Goal: Find specific page/section: Find specific page/section

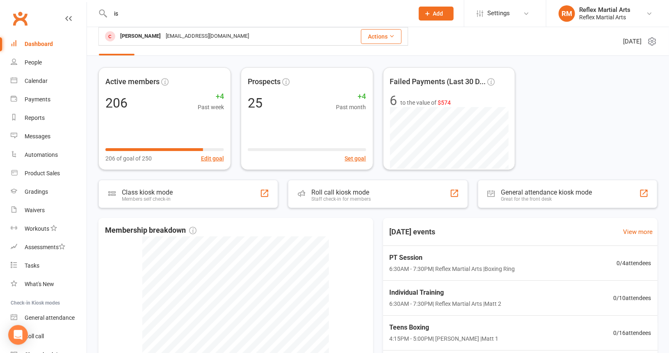
type input "i"
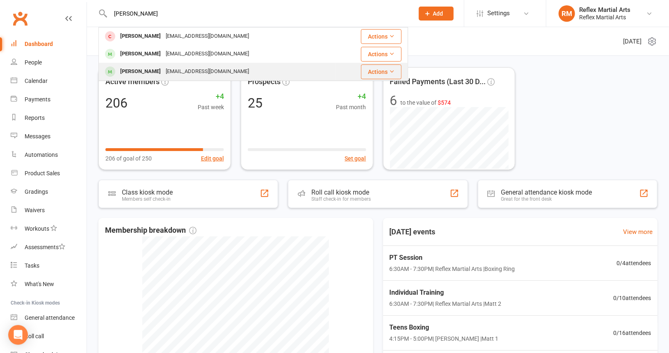
type input "[PERSON_NAME]"
click at [177, 69] on div "[EMAIL_ADDRESS][DOMAIN_NAME]" at bounding box center [207, 72] width 88 height 12
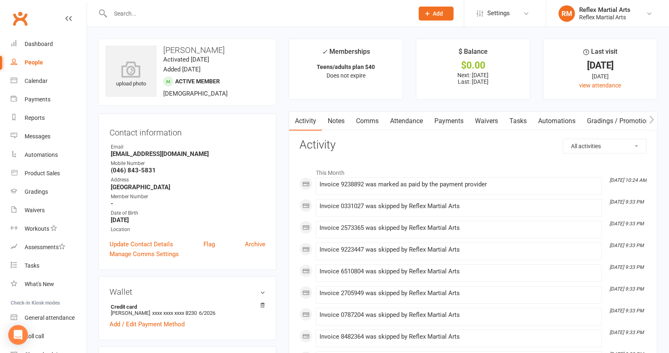
click at [453, 116] on link "Payments" at bounding box center [449, 121] width 41 height 19
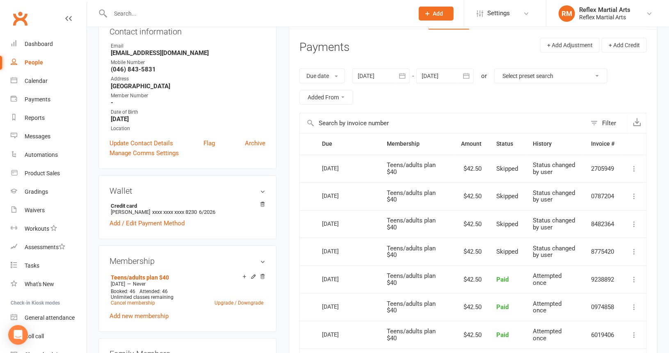
scroll to position [123, 0]
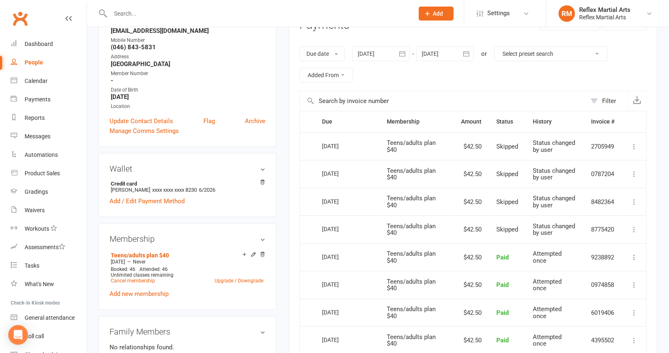
click at [469, 52] on icon "button" at bounding box center [466, 54] width 8 height 8
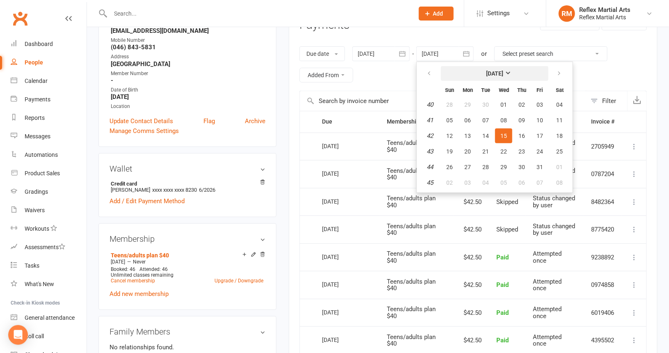
click at [504, 71] on strong "[DATE]" at bounding box center [494, 73] width 17 height 7
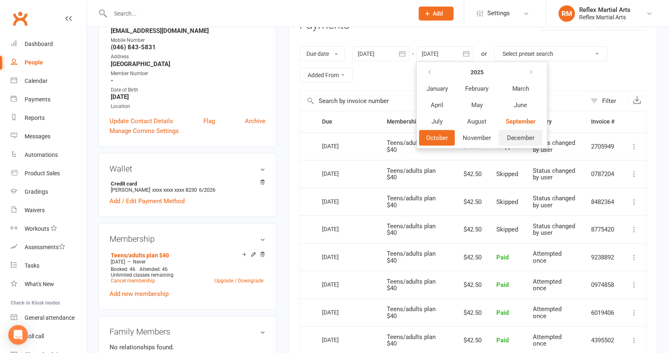
click at [508, 134] on button "December" at bounding box center [521, 138] width 44 height 16
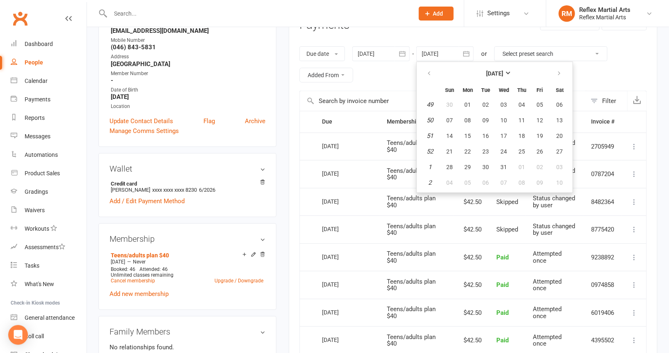
click at [591, 76] on div "Due date Due date Date paid Date failed Date settled [DATE] [DATE] Sun Mon Tue …" at bounding box center [474, 64] width 348 height 53
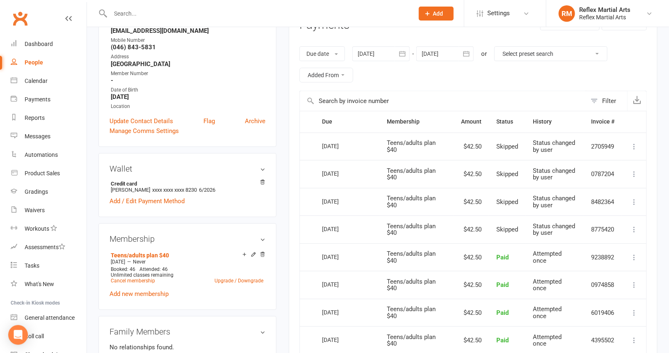
click at [469, 53] on icon "button" at bounding box center [466, 54] width 8 height 8
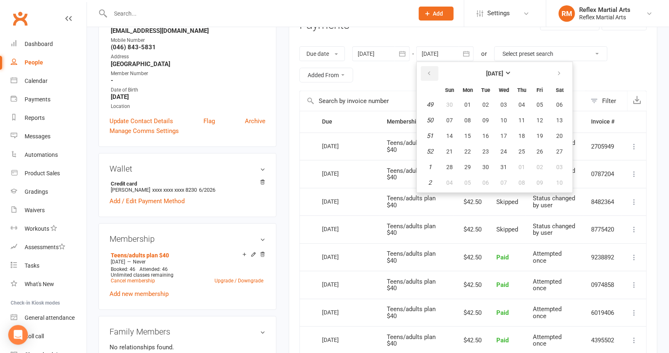
click at [433, 68] on button "button" at bounding box center [430, 73] width 18 height 15
click at [504, 161] on button "26" at bounding box center [503, 167] width 17 height 15
type input "[DATE]"
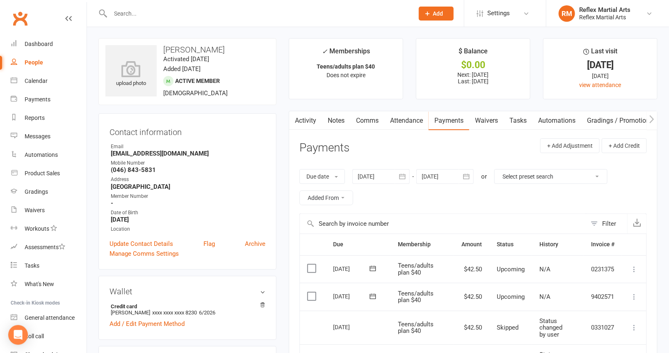
scroll to position [0, 0]
click at [52, 43] on div "Dashboard" at bounding box center [39, 44] width 28 height 7
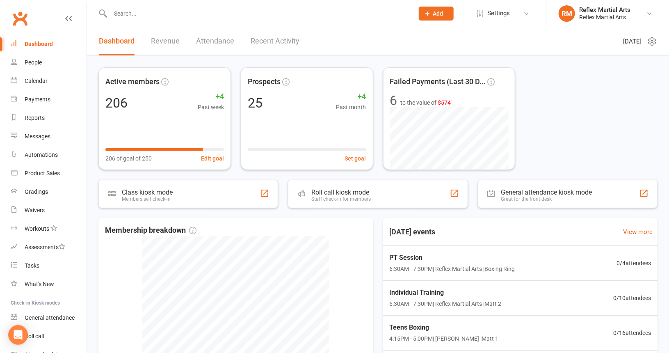
click at [245, 18] on input "text" at bounding box center [258, 13] width 300 height 11
type input "a"
type input "A"
click at [30, 37] on link "Dashboard" at bounding box center [49, 44] width 76 height 18
click at [34, 45] on div "Dashboard" at bounding box center [39, 44] width 28 height 7
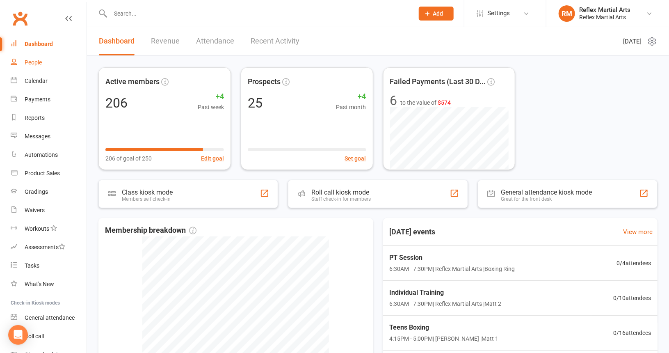
click at [38, 60] on div "People" at bounding box center [33, 62] width 17 height 7
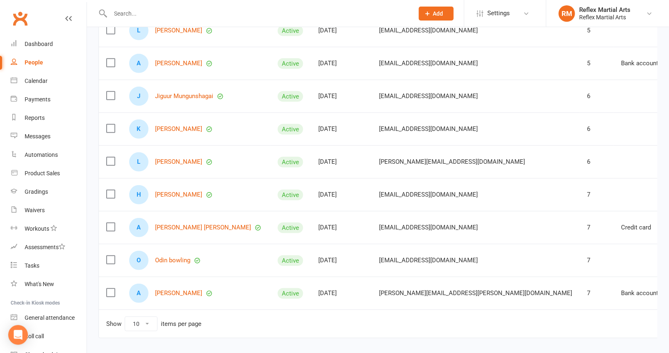
scroll to position [188, 0]
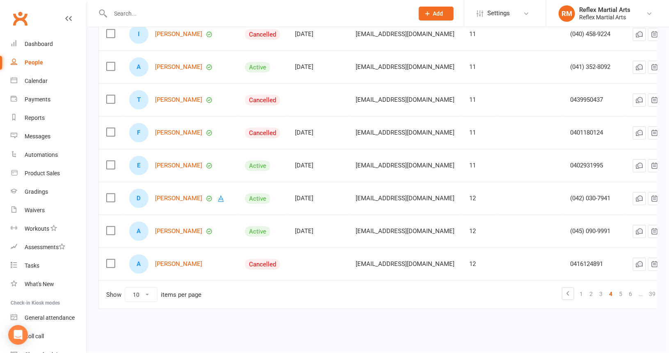
scroll to position [195, 0]
click at [617, 288] on link "5" at bounding box center [621, 293] width 10 height 11
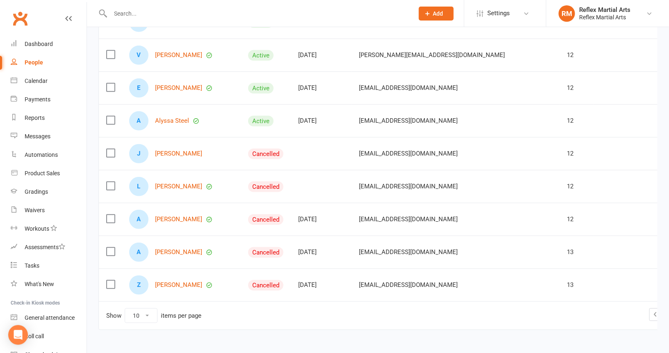
scroll to position [188, 0]
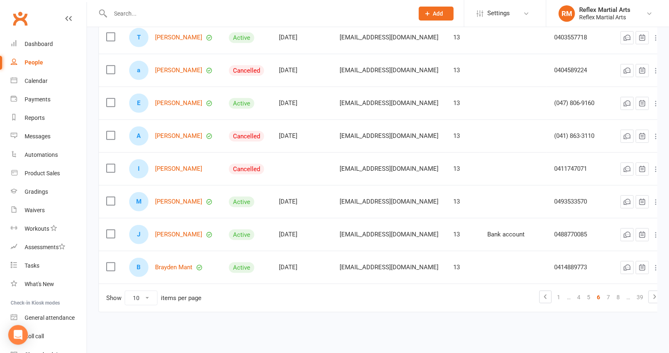
click at [614, 291] on link "7" at bounding box center [609, 296] width 10 height 11
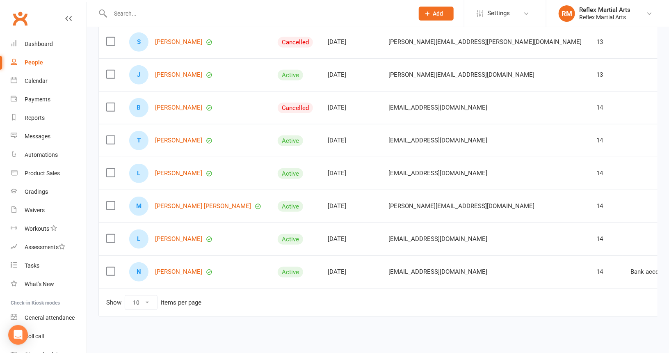
scroll to position [195, 0]
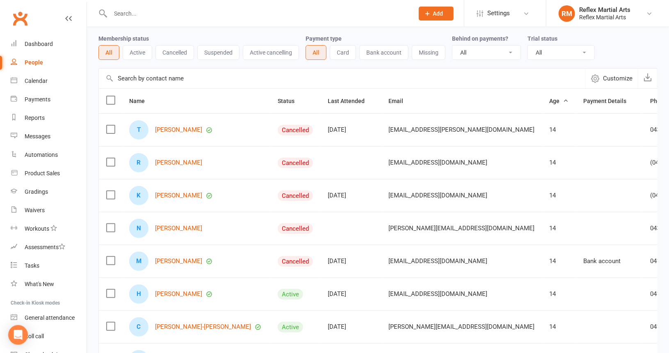
scroll to position [0, 0]
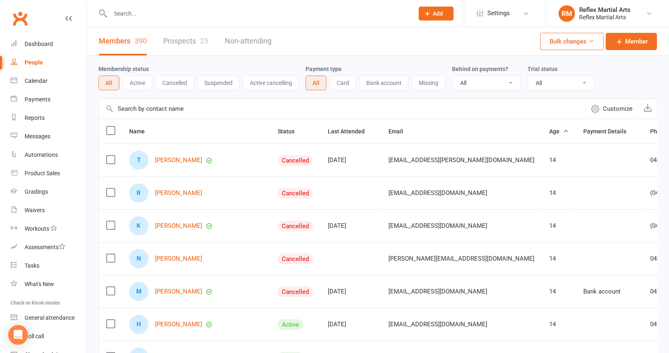
click at [140, 14] on input "text" at bounding box center [258, 13] width 300 height 11
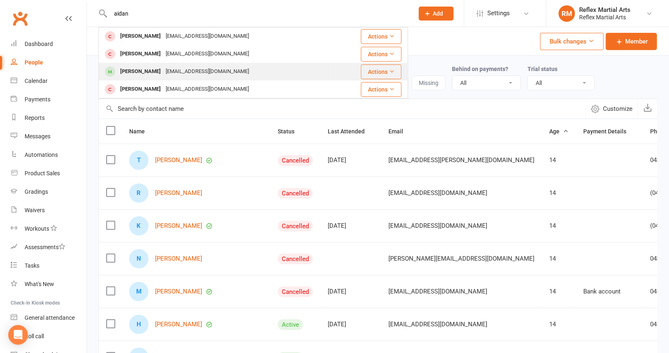
type input "aidan"
click at [187, 70] on div "[EMAIL_ADDRESS][DOMAIN_NAME]" at bounding box center [207, 72] width 88 height 12
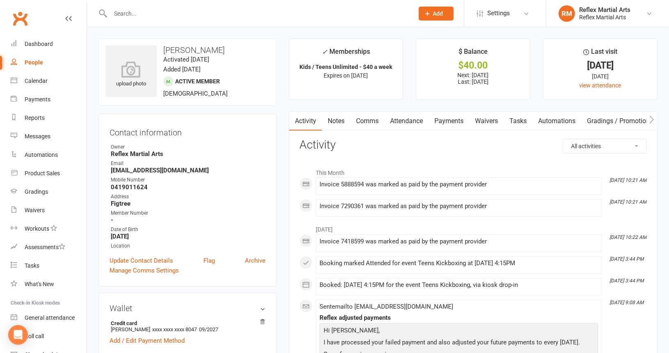
click at [446, 120] on link "Payments" at bounding box center [449, 121] width 41 height 19
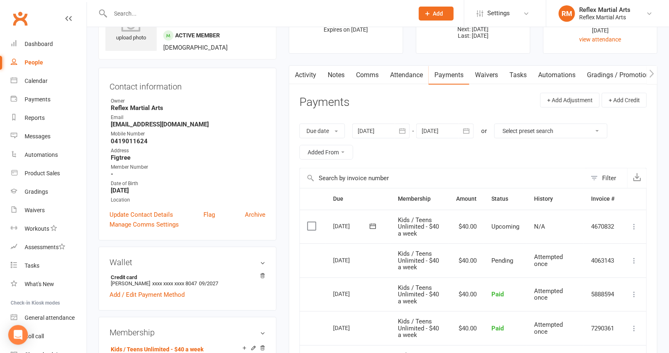
scroll to position [41, 0]
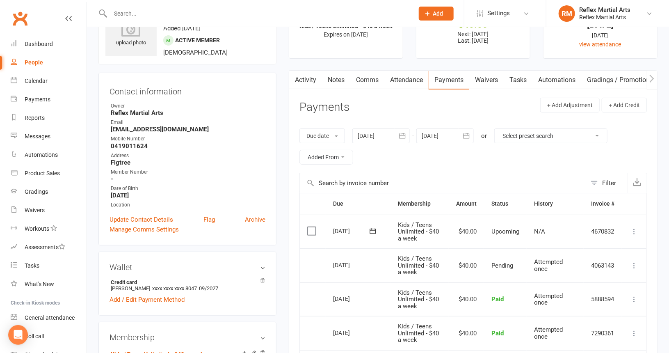
click at [423, 82] on link "Attendance" at bounding box center [407, 80] width 44 height 19
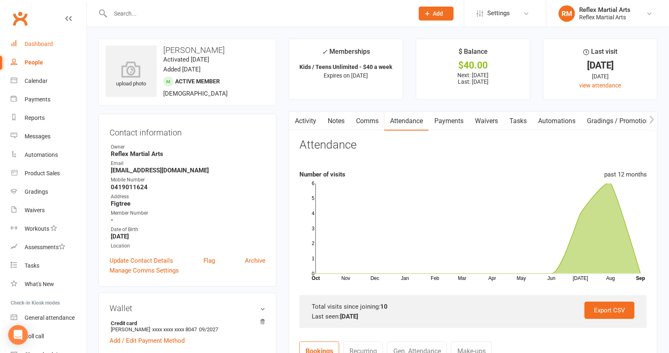
click at [45, 45] on div "Dashboard" at bounding box center [39, 44] width 28 height 7
